Goal: Information Seeking & Learning: Learn about a topic

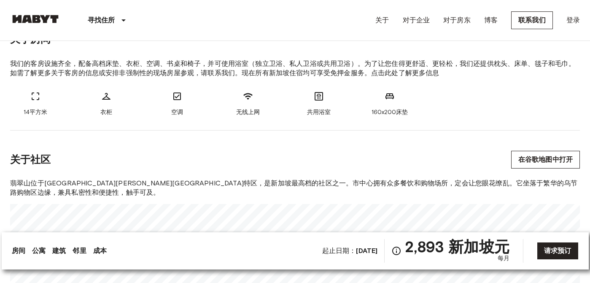
scroll to position [278, 0]
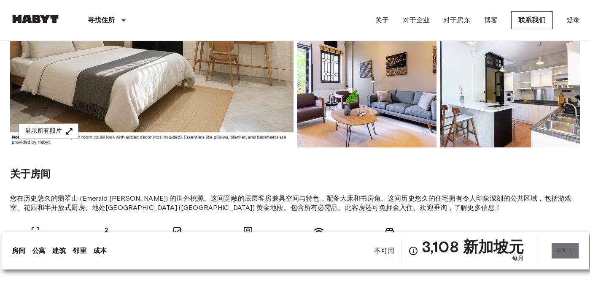
scroll to position [187, 0]
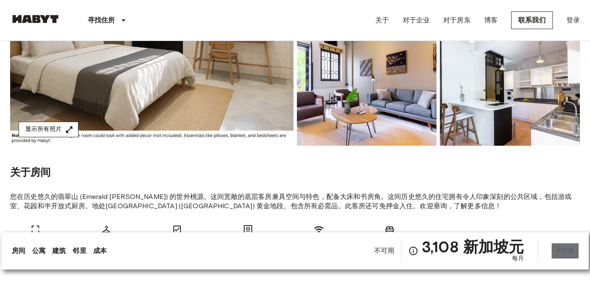
click at [59, 126] on font "显示所有照片" at bounding box center [43, 129] width 36 height 7
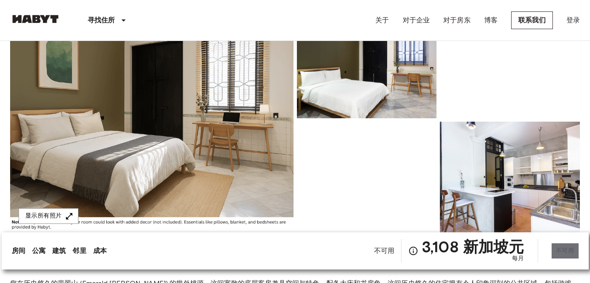
scroll to position [84, 0]
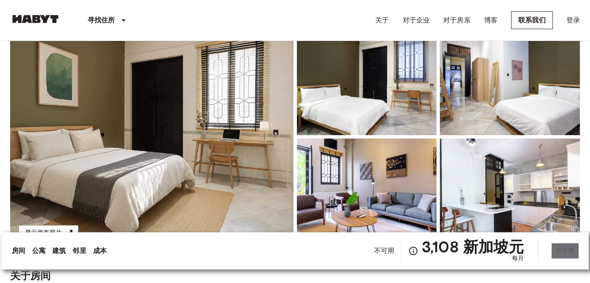
click at [511, 156] on img at bounding box center [510, 193] width 140 height 111
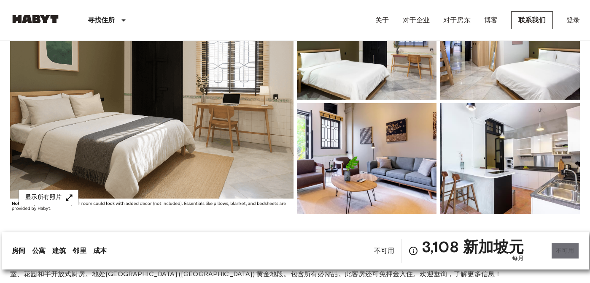
scroll to position [120, 0]
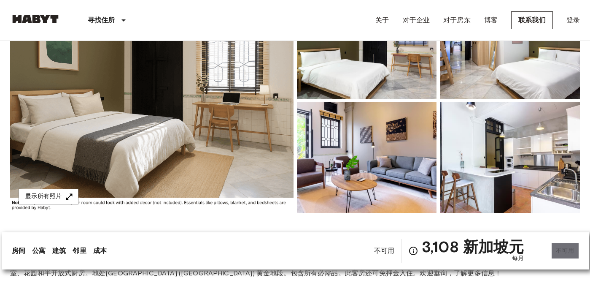
click at [379, 137] on img at bounding box center [367, 157] width 140 height 111
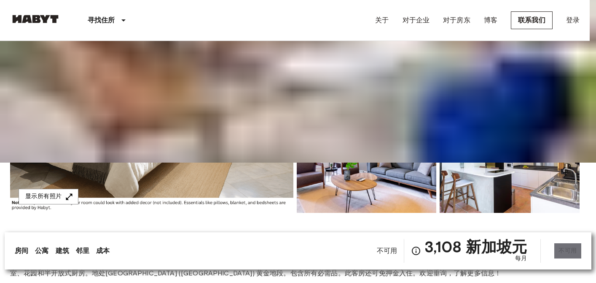
drag, startPoint x: 30, startPoint y: 107, endPoint x: 27, endPoint y: 112, distance: 5.5
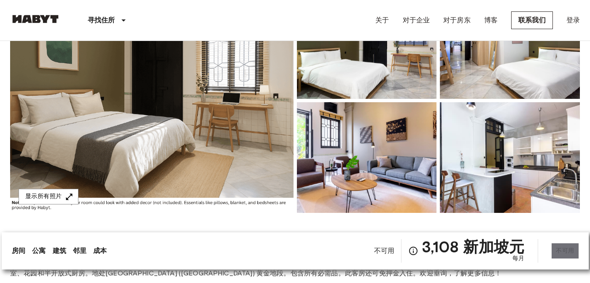
click at [352, 175] on img at bounding box center [367, 157] width 140 height 111
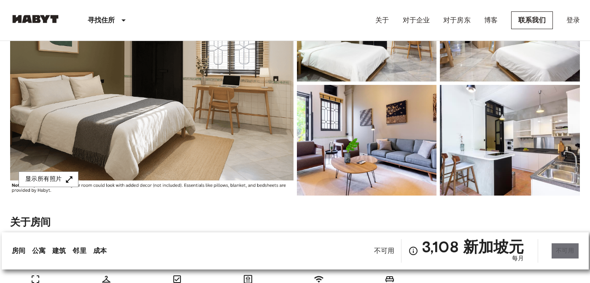
scroll to position [138, 0]
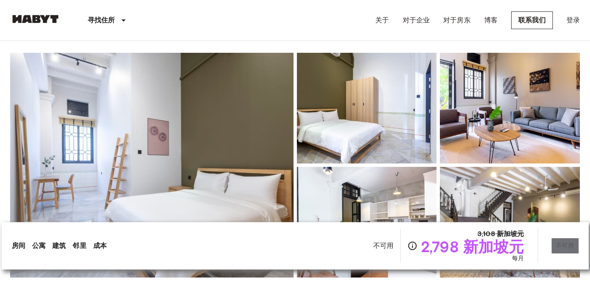
scroll to position [57, 0]
